Goal: Task Accomplishment & Management: Use online tool/utility

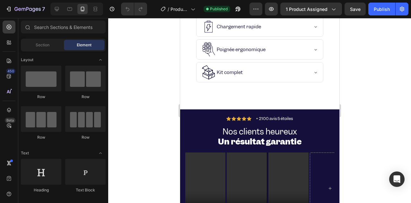
scroll to position [1894, 0]
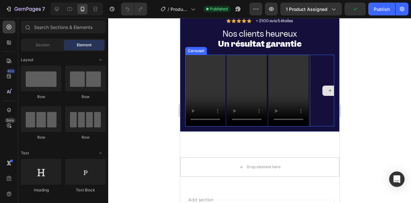
click at [312, 94] on div at bounding box center [330, 91] width 40 height 72
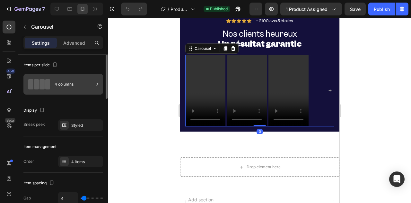
click at [52, 87] on div "4 columns" at bounding box center [63, 84] width 80 height 21
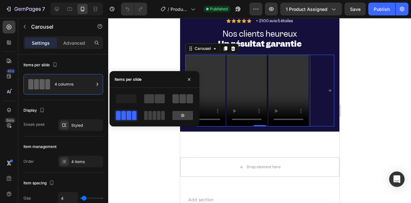
click at [179, 101] on span at bounding box center [175, 98] width 6 height 9
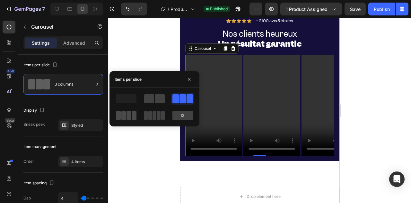
click at [130, 111] on span at bounding box center [129, 115] width 5 height 9
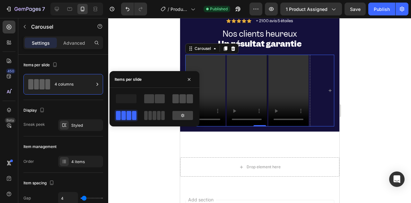
click at [179, 103] on div at bounding box center [182, 98] width 21 height 9
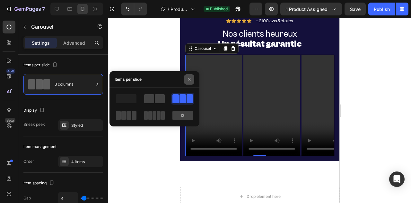
click at [188, 82] on icon "button" at bounding box center [189, 79] width 5 height 5
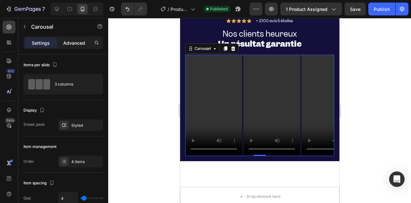
click at [75, 46] on p "Advanced" at bounding box center [74, 42] width 22 height 7
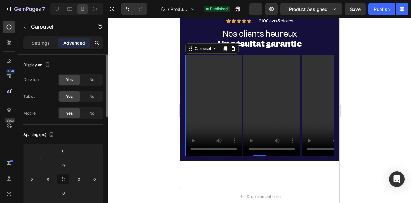
click at [42, 44] on p "Settings" at bounding box center [41, 42] width 18 height 7
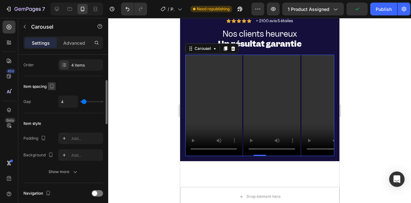
scroll to position [64, 0]
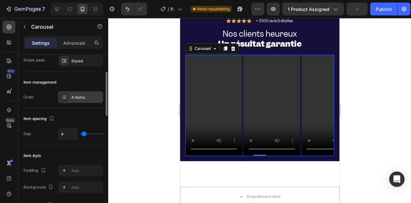
click at [74, 93] on div "4 items" at bounding box center [80, 97] width 45 height 12
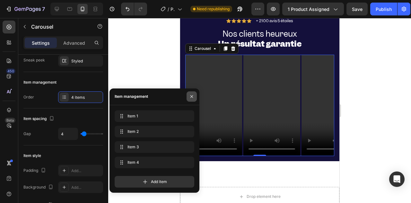
click at [192, 99] on button "button" at bounding box center [192, 96] width 10 height 10
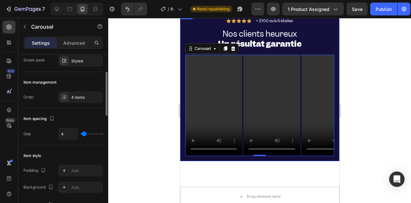
scroll to position [0, 0]
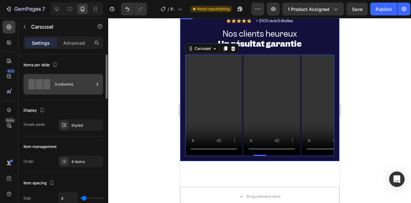
click at [55, 84] on div "3 columns" at bounding box center [74, 84] width 39 height 15
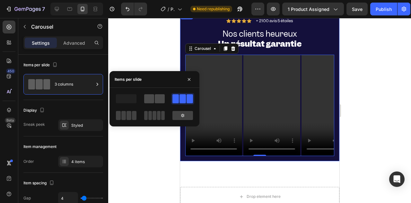
click at [146, 102] on span at bounding box center [149, 98] width 10 height 9
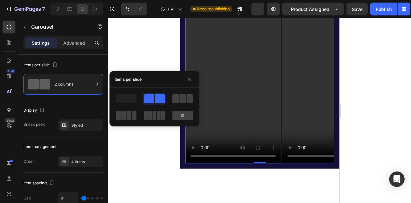
scroll to position [1959, 0]
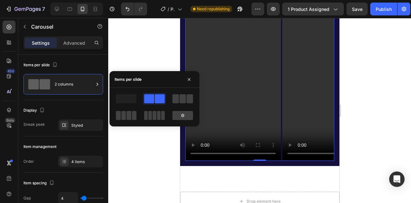
click at [167, 151] on div at bounding box center [259, 110] width 303 height 185
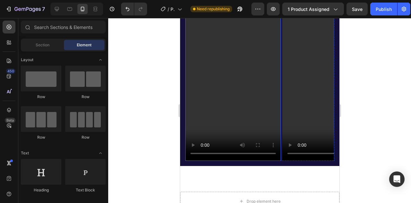
click at [204, 95] on video at bounding box center [233, 75] width 96 height 170
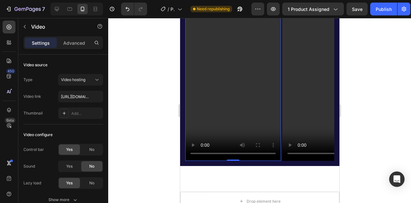
click at [204, 95] on video at bounding box center [233, 75] width 96 height 170
click at [384, 7] on div "Publish" at bounding box center [384, 9] width 16 height 7
